Goal: Task Accomplishment & Management: Use online tool/utility

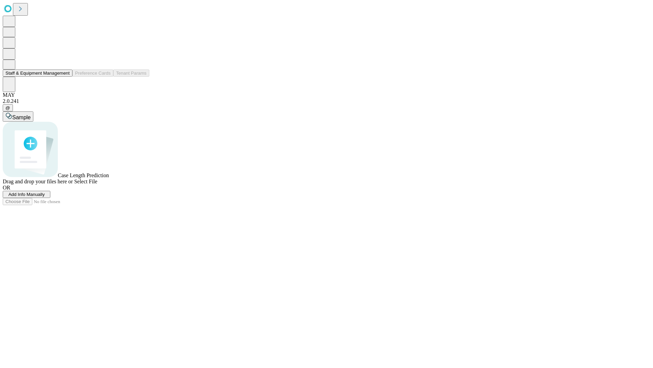
click at [65, 77] on button "Staff & Equipment Management" at bounding box center [38, 72] width 70 height 7
